Goal: Information Seeking & Learning: Learn about a topic

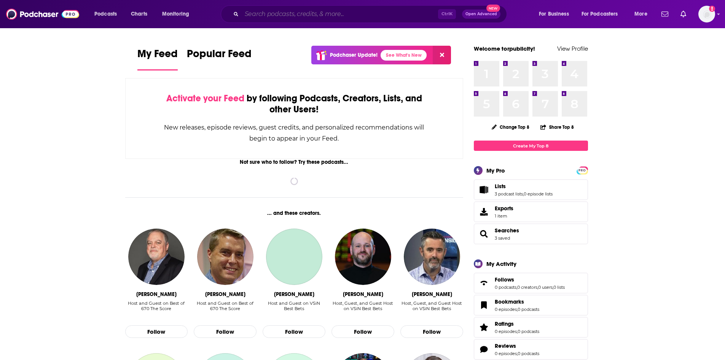
click at [308, 17] on input "Search podcasts, credits, & more..." at bounding box center [340, 14] width 196 height 12
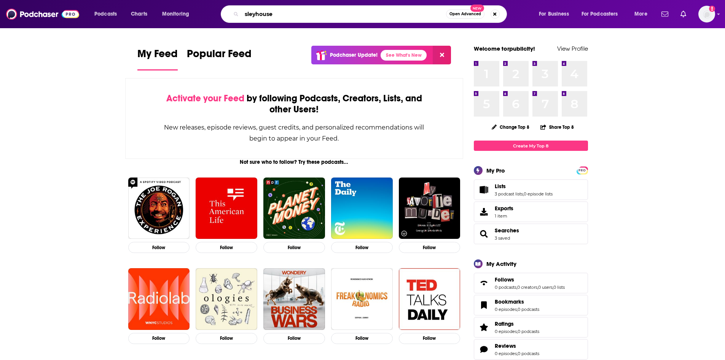
type input "sleyhouse"
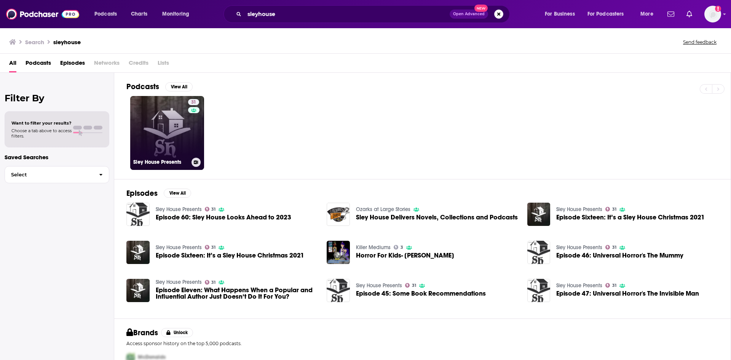
click at [173, 138] on link "31 Sley House Presents" at bounding box center [167, 133] width 74 height 74
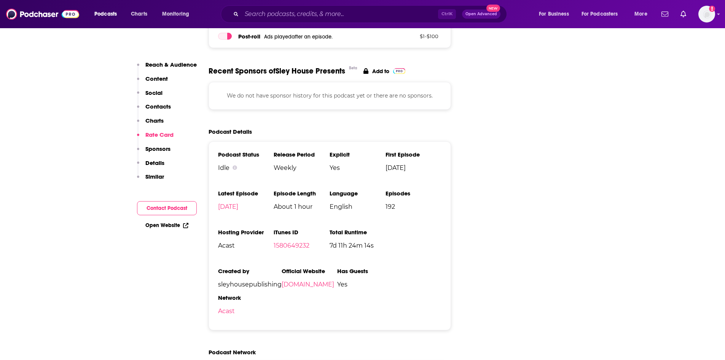
scroll to position [951, 0]
